Goal: Information Seeking & Learning: Check status

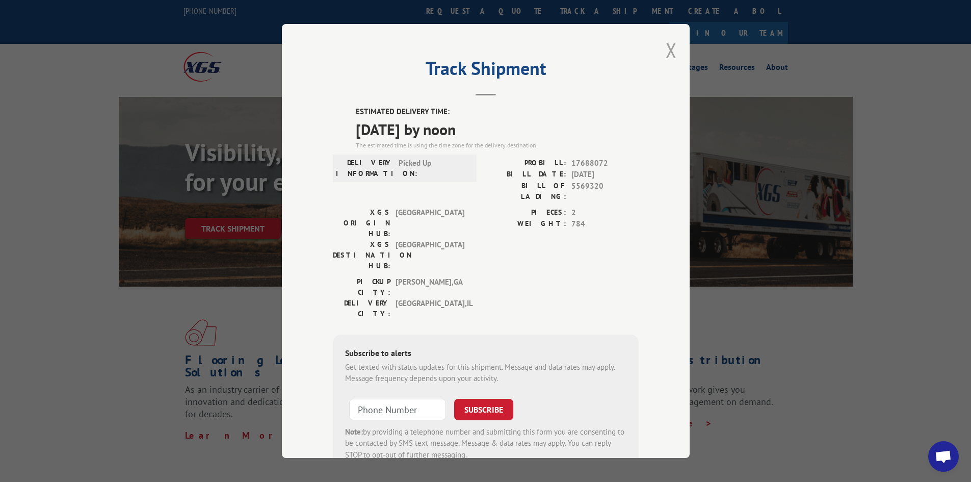
click at [670, 53] on button "Close modal" at bounding box center [671, 50] width 11 height 27
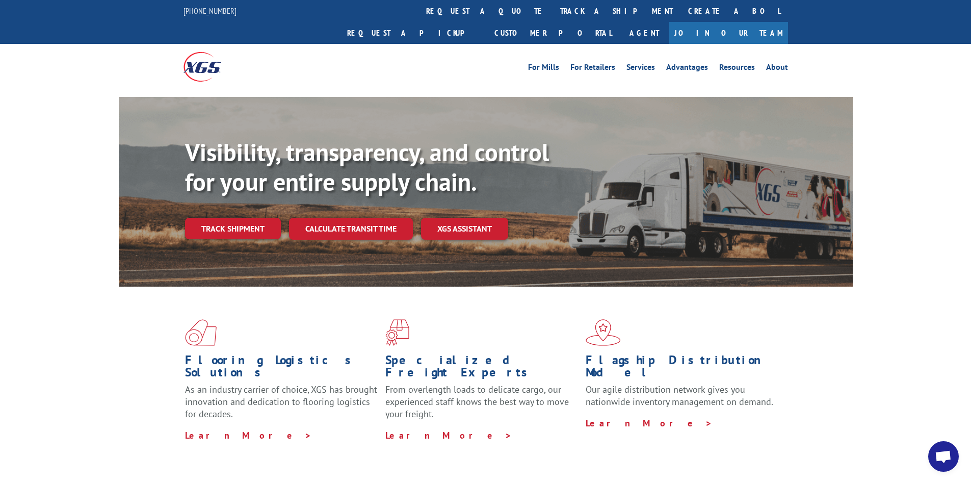
drag, startPoint x: 461, startPoint y: 9, endPoint x: 469, endPoint y: 13, distance: 8.7
click at [553, 9] on link "track a shipment" at bounding box center [617, 11] width 128 height 22
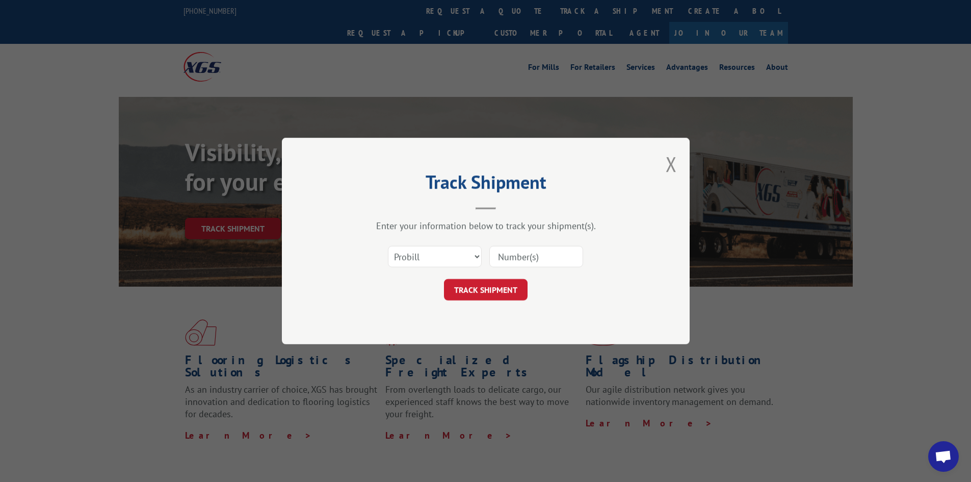
click at [519, 262] on input at bounding box center [536, 256] width 94 height 21
paste input "17523670"
type input "17523670"
click at [496, 288] on button "TRACK SHIPMENT" at bounding box center [486, 289] width 84 height 21
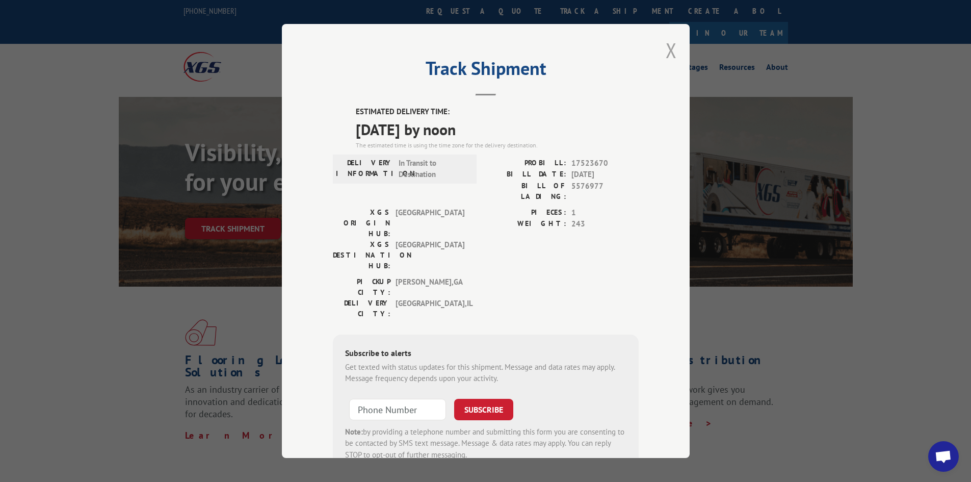
click at [668, 50] on button "Close modal" at bounding box center [671, 50] width 11 height 27
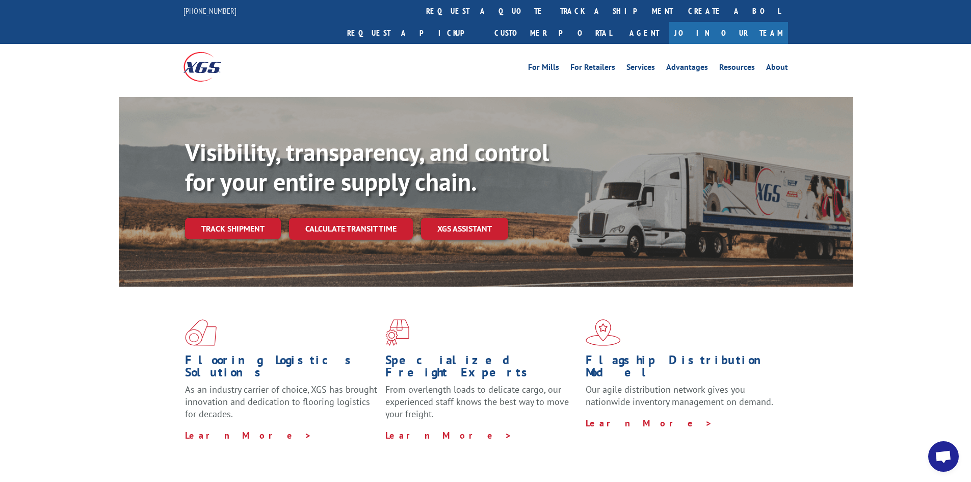
drag, startPoint x: 456, startPoint y: 11, endPoint x: 460, endPoint y: 17, distance: 7.1
click at [553, 11] on link "track a shipment" at bounding box center [617, 11] width 128 height 22
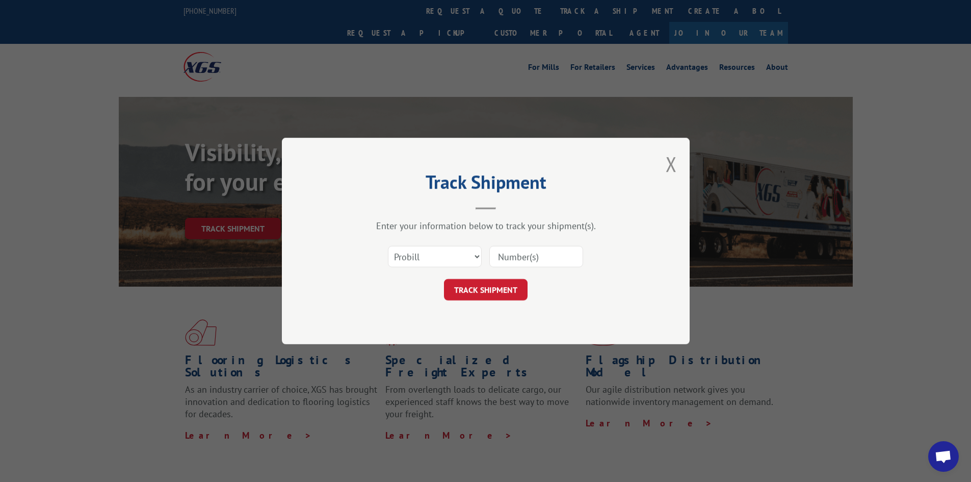
drag, startPoint x: 555, startPoint y: 248, endPoint x: 555, endPoint y: 260, distance: 12.2
click at [554, 254] on input at bounding box center [536, 256] width 94 height 21
click at [555, 260] on input at bounding box center [536, 256] width 94 height 21
paste input "17688072"
type input "17688072"
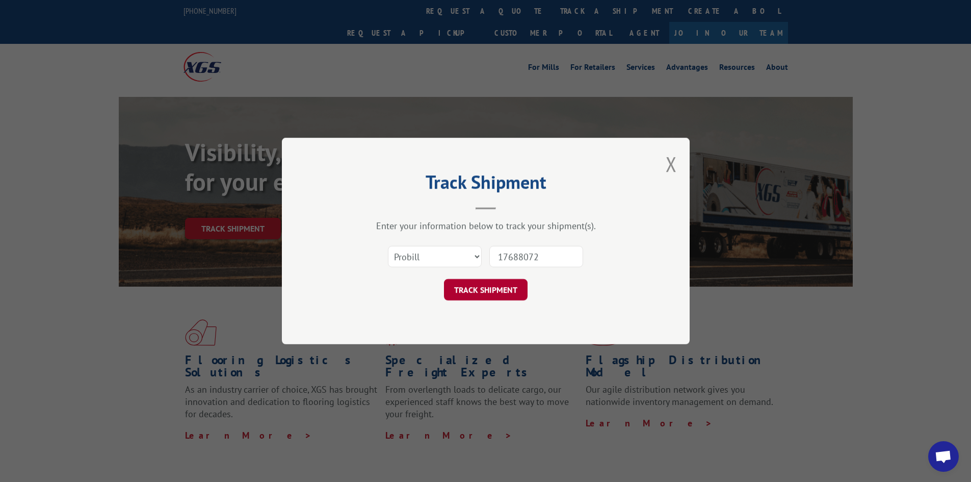
click at [486, 289] on button "TRACK SHIPMENT" at bounding box center [486, 289] width 84 height 21
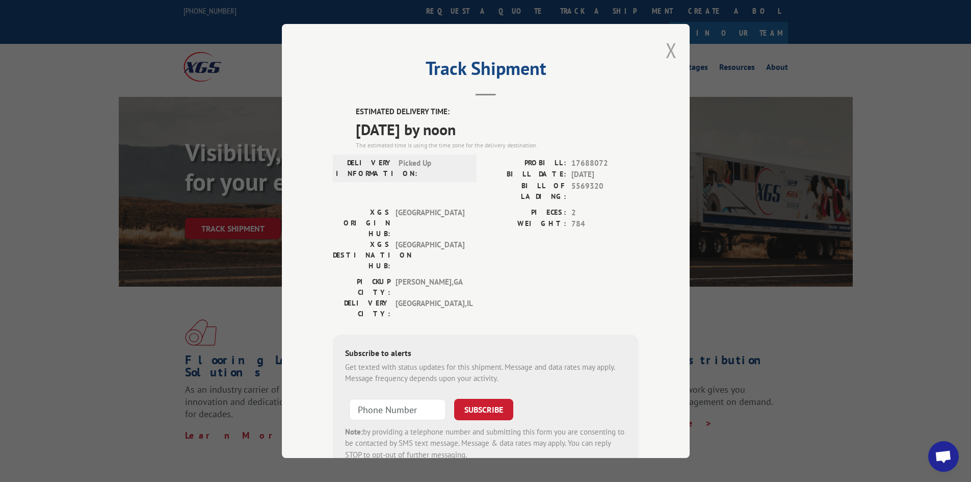
click at [670, 45] on button "Close modal" at bounding box center [671, 50] width 11 height 27
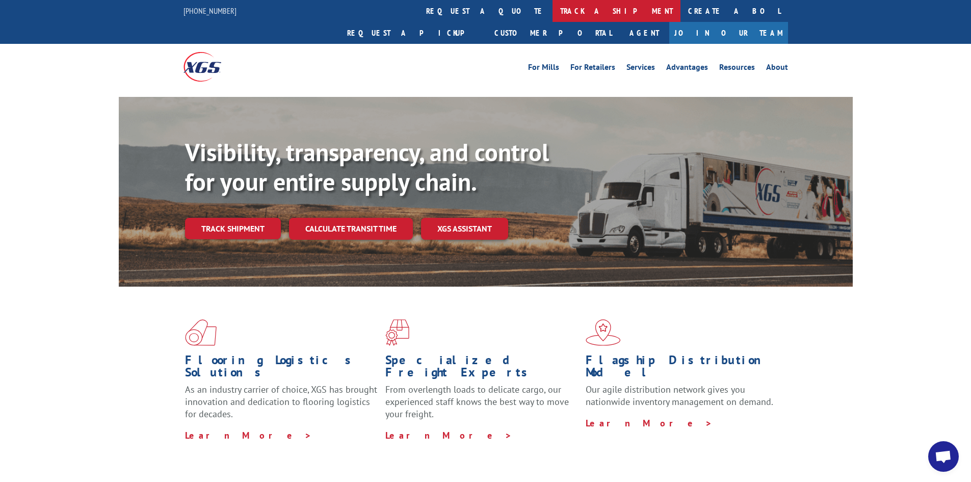
click at [553, 14] on link "track a shipment" at bounding box center [617, 11] width 128 height 22
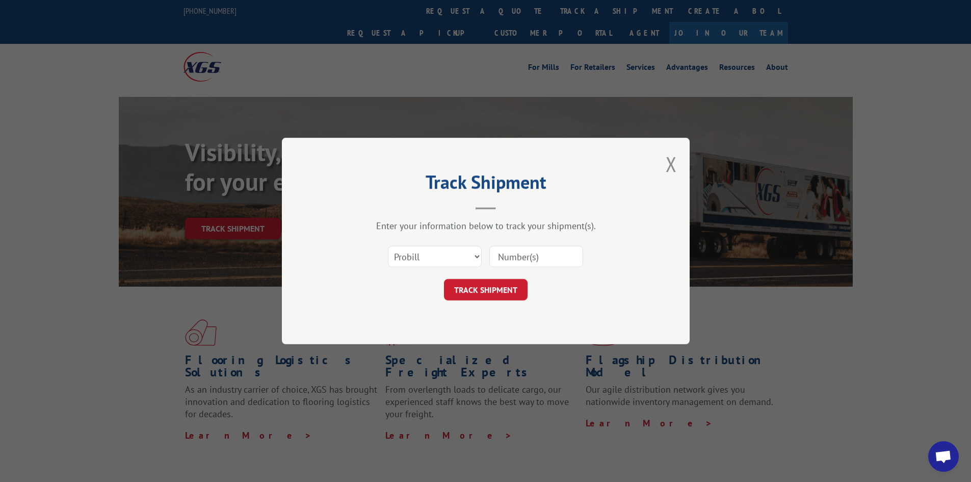
click at [509, 254] on input at bounding box center [536, 256] width 94 height 21
paste input "17639296"
type input "17639296"
click at [482, 288] on button "TRACK SHIPMENT" at bounding box center [486, 289] width 84 height 21
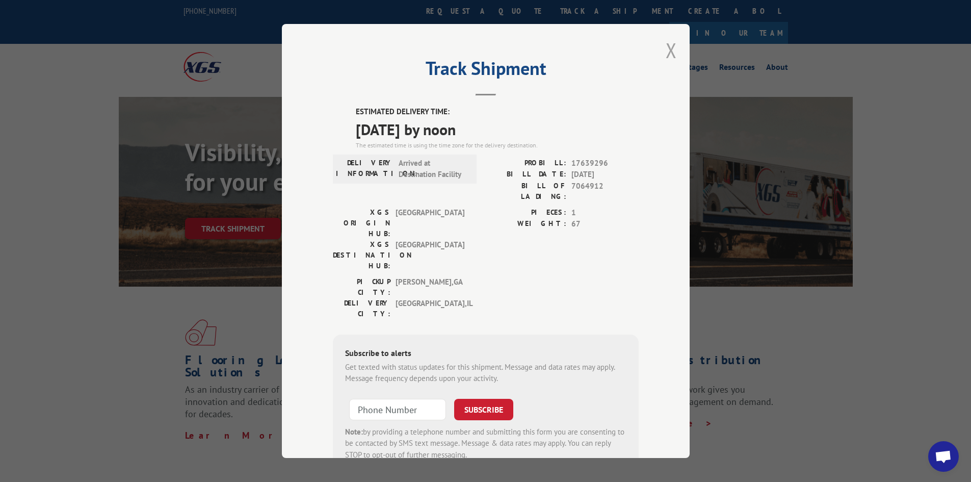
click at [669, 56] on button "Close modal" at bounding box center [671, 50] width 11 height 27
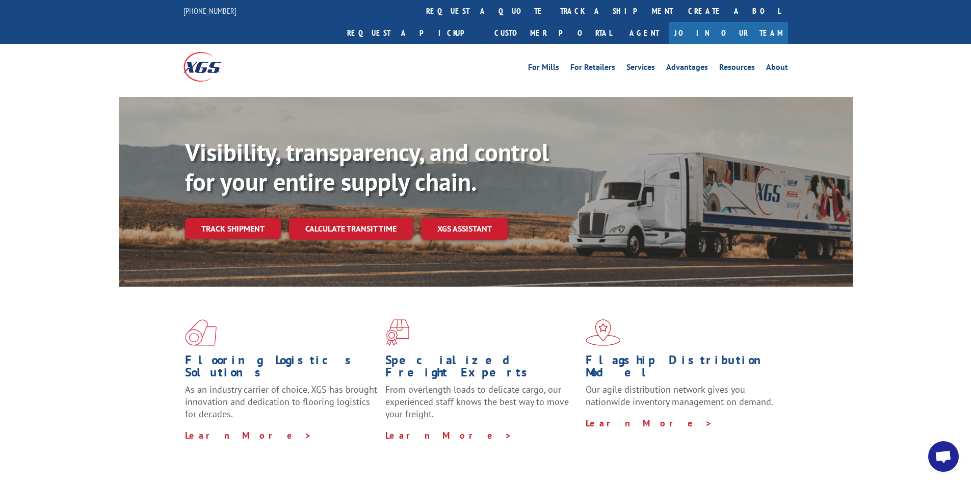
click at [553, 15] on link "track a shipment" at bounding box center [617, 11] width 128 height 22
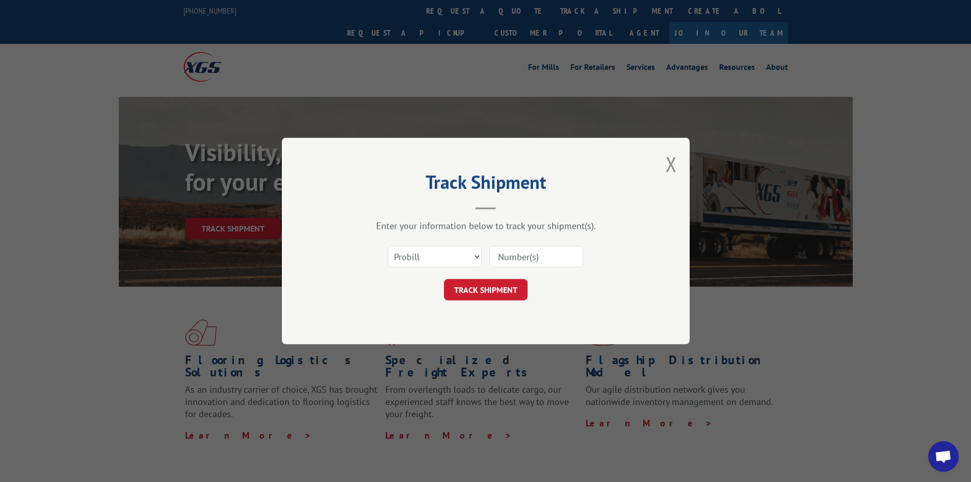
click at [520, 253] on input at bounding box center [536, 256] width 94 height 21
paste input "17639739"
type input "17639739"
click at [488, 288] on button "TRACK SHIPMENT" at bounding box center [486, 289] width 84 height 21
